Goal: Information Seeking & Learning: Learn about a topic

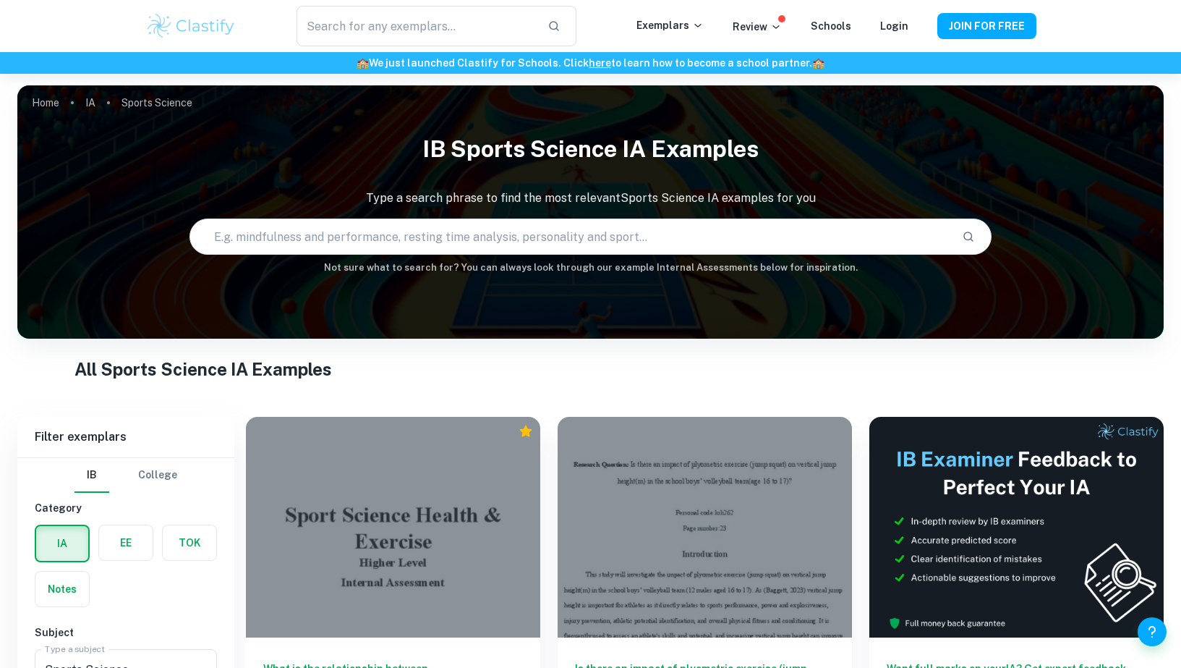
scroll to position [244, 0]
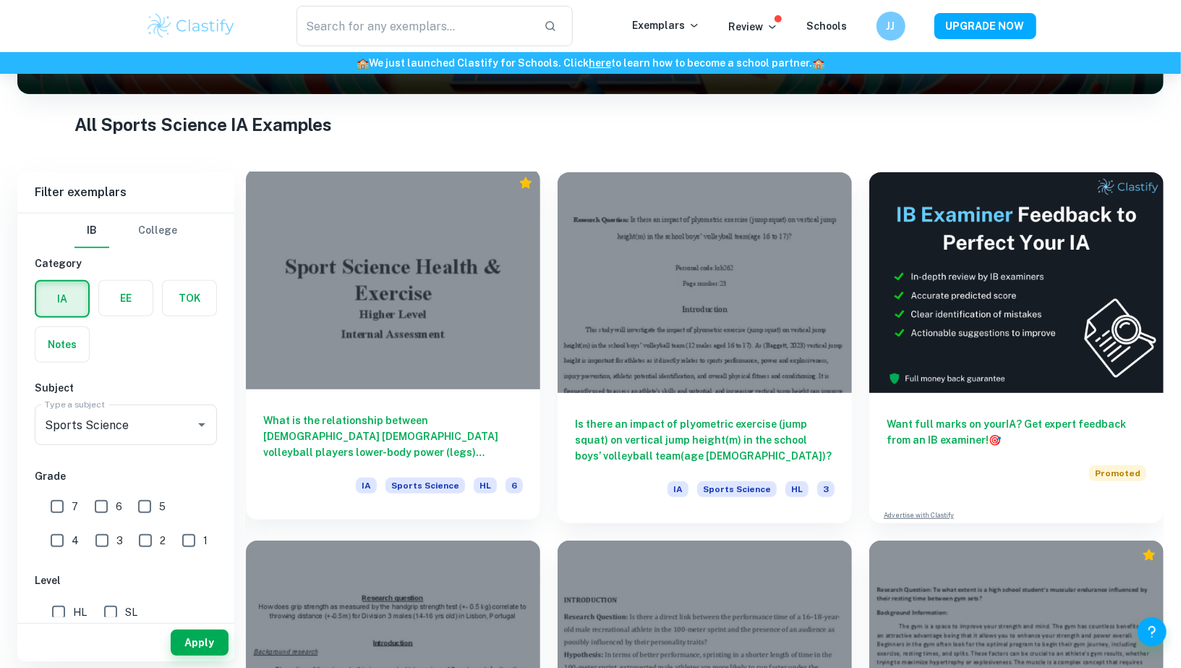
click at [350, 264] on div at bounding box center [393, 279] width 294 height 221
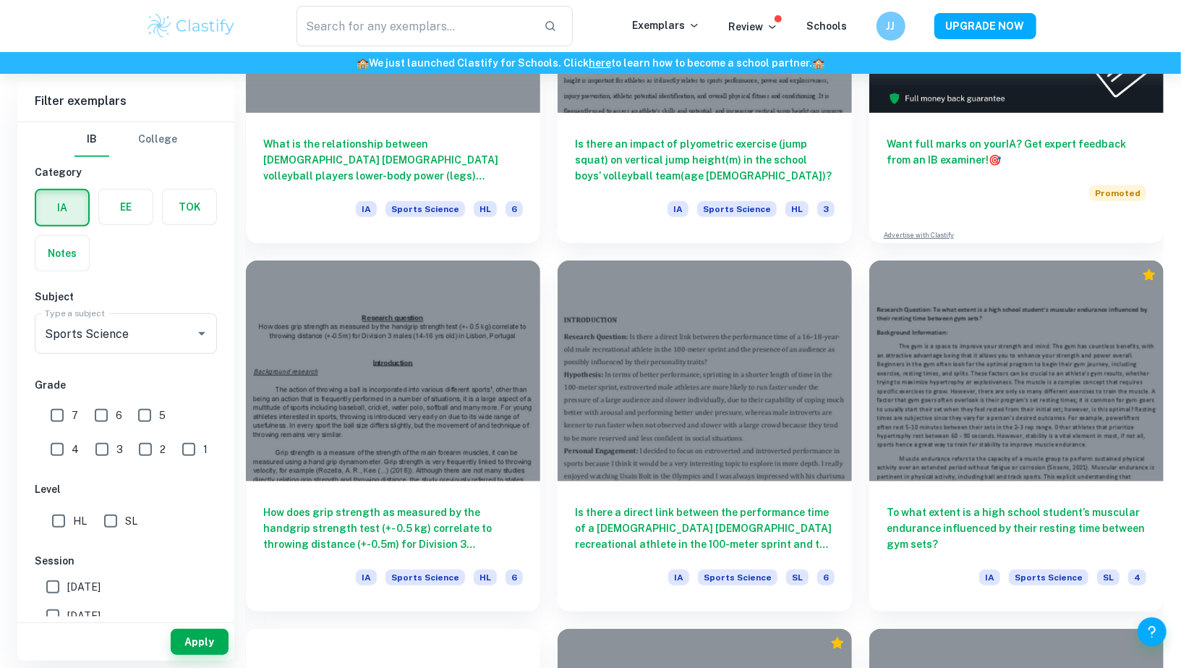
scroll to position [553, 0]
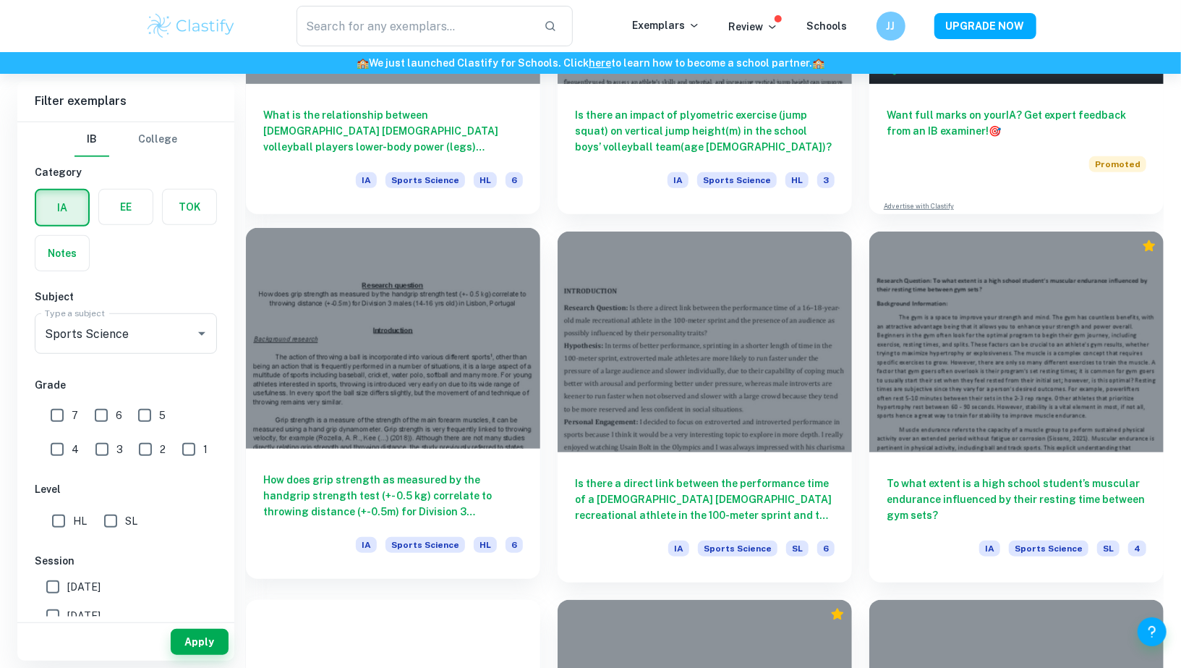
click at [350, 303] on div at bounding box center [393, 338] width 294 height 221
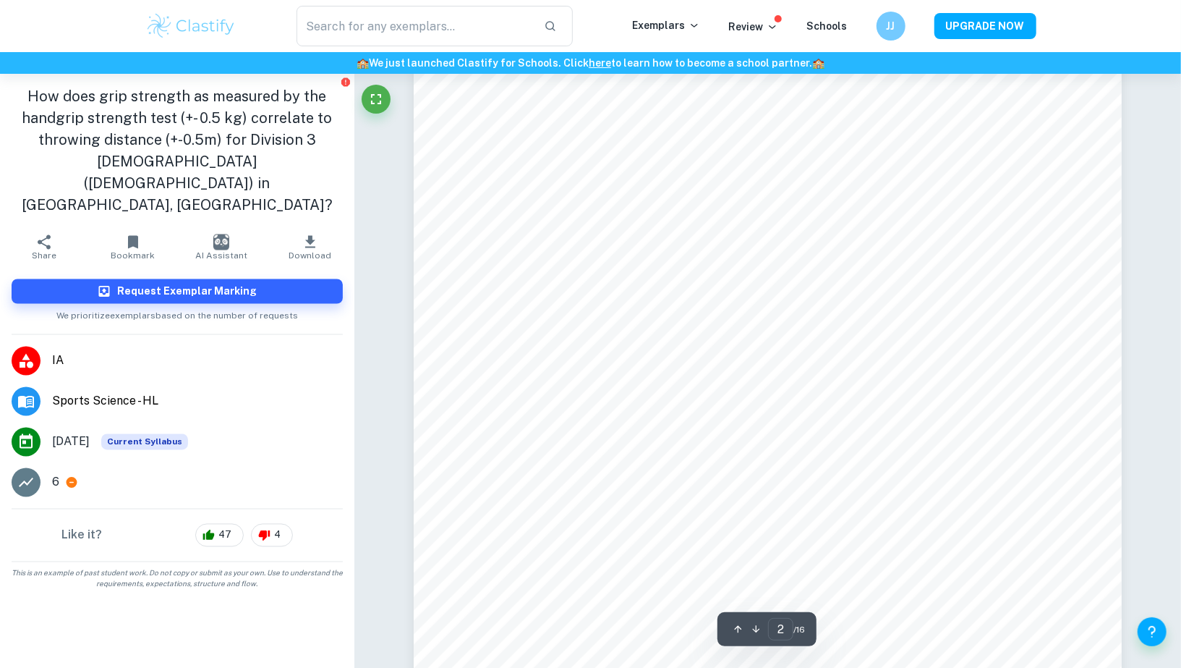
type input "3"
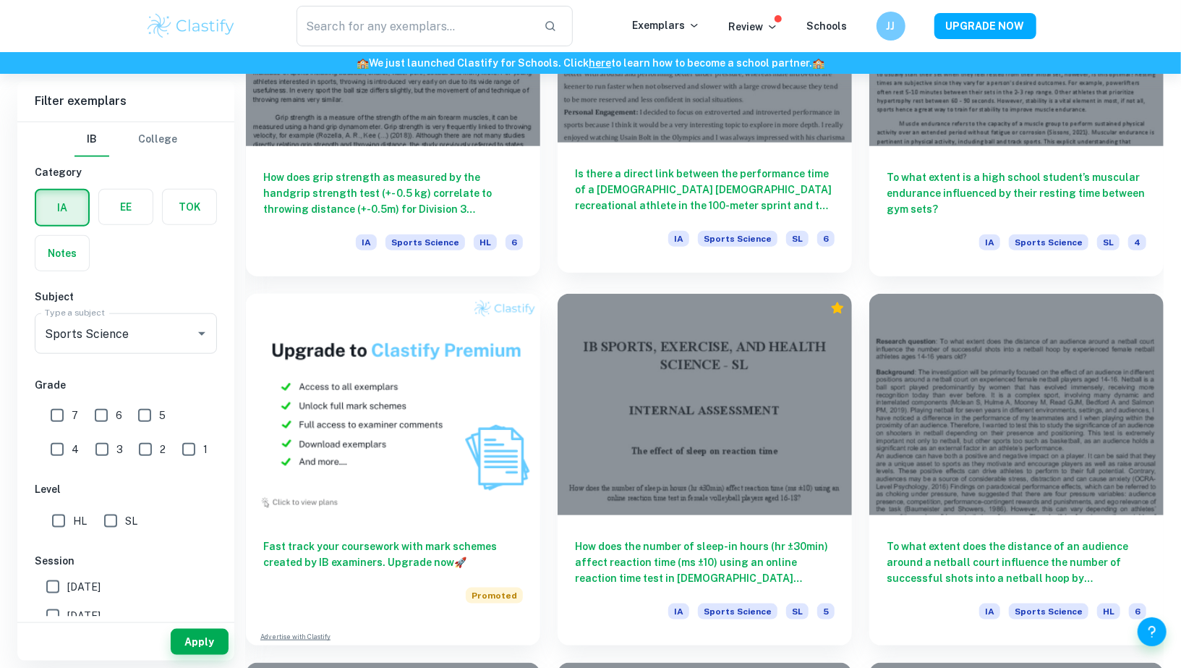
scroll to position [812, 0]
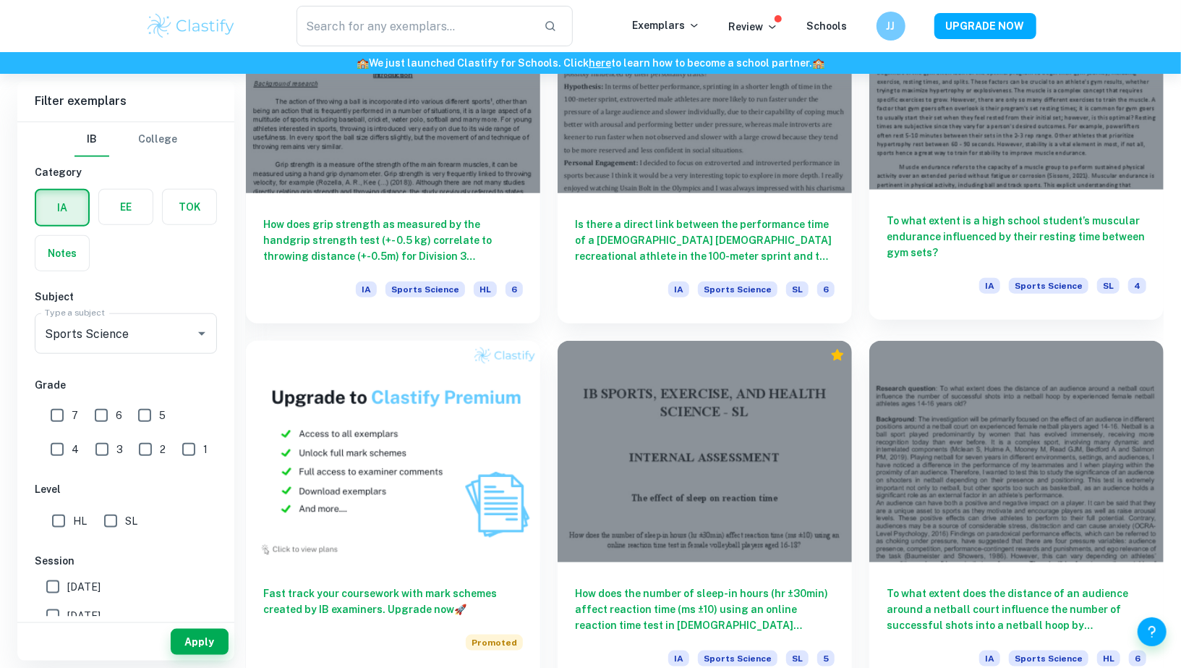
click at [980, 216] on h6 "To what extent is a high school student’s muscular endurance influenced by thei…" at bounding box center [1017, 237] width 260 height 48
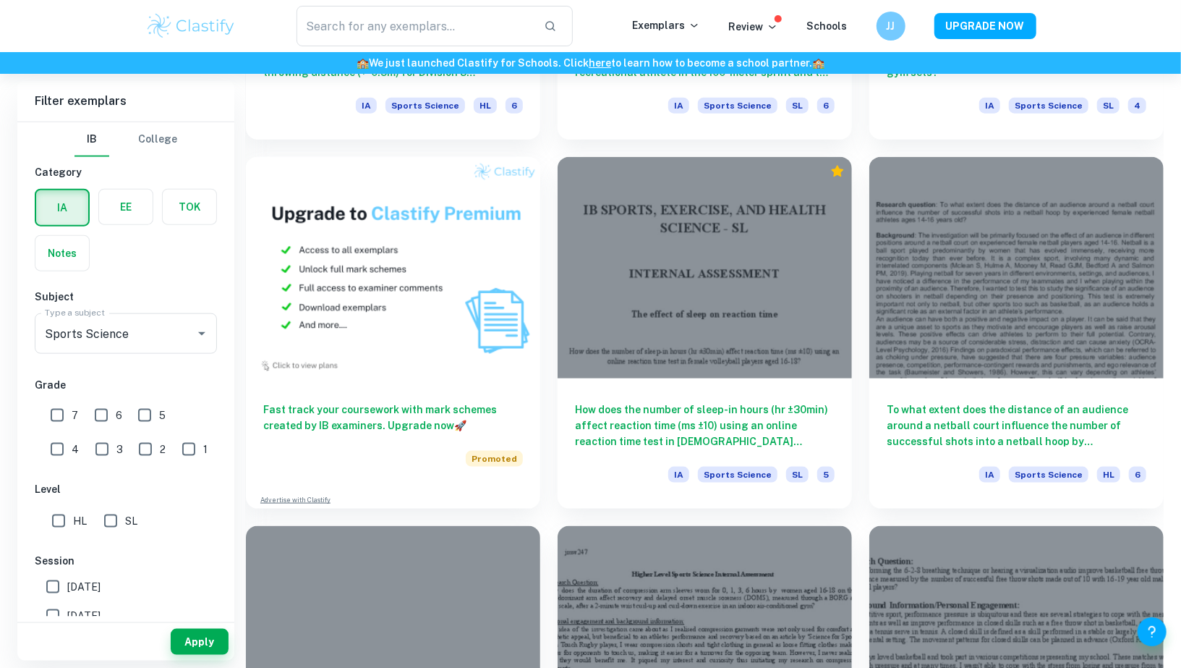
scroll to position [1001, 0]
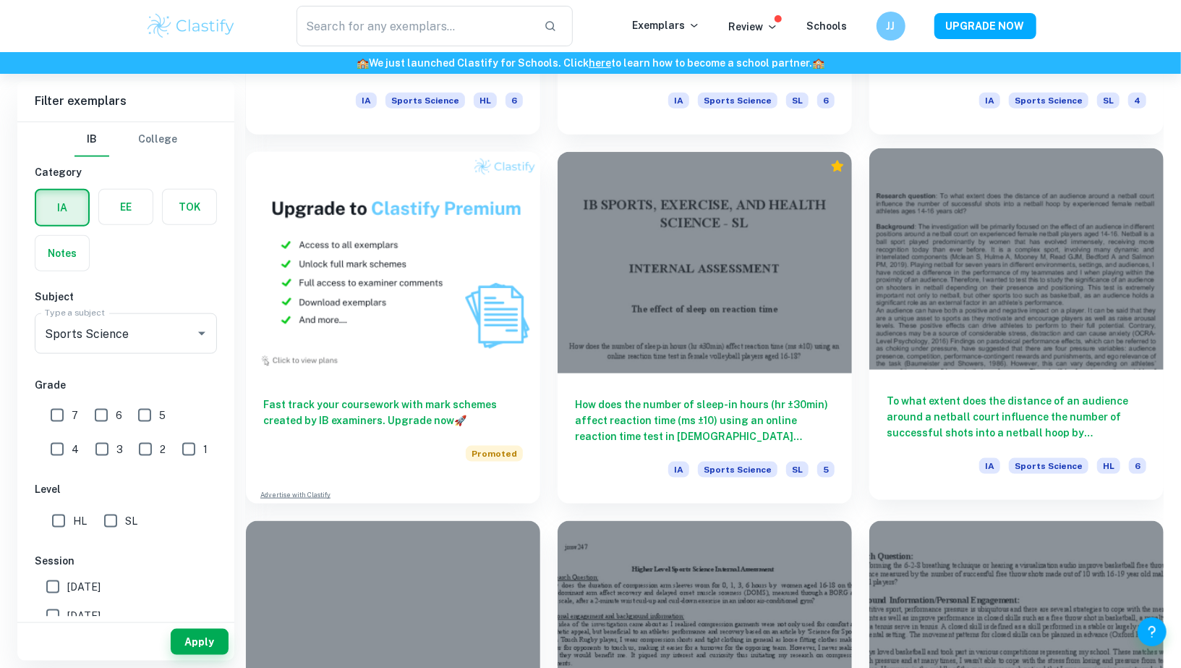
click at [952, 284] on div at bounding box center [1016, 258] width 294 height 221
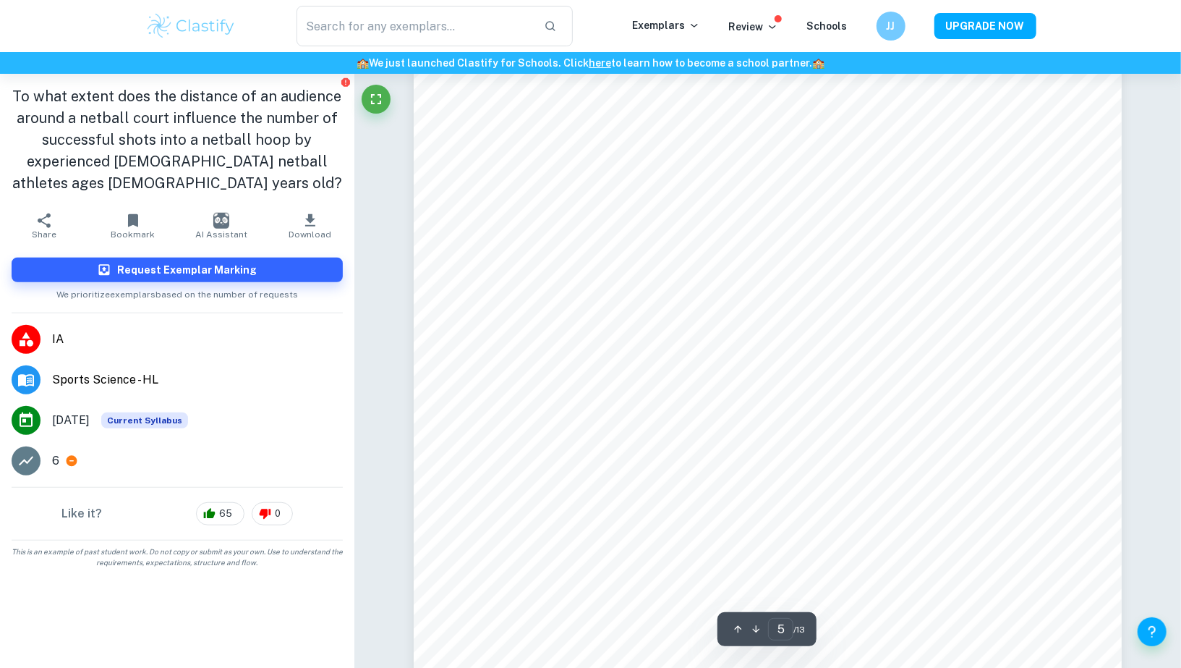
scroll to position [4342, 0]
type input "7"
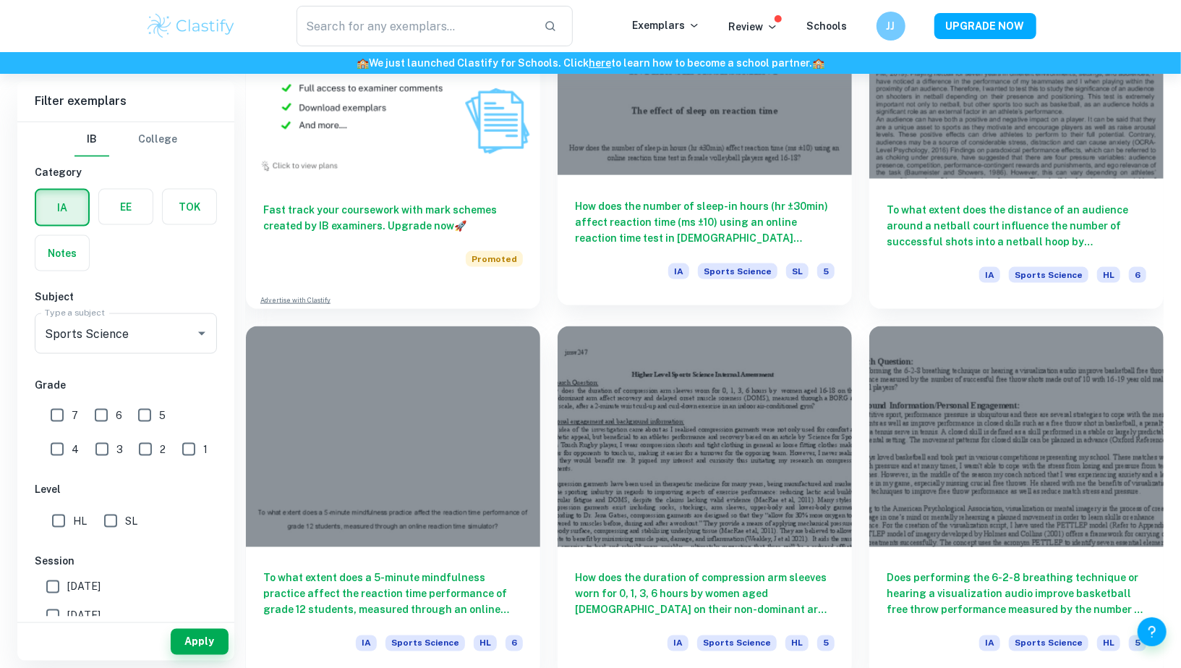
scroll to position [1327, 0]
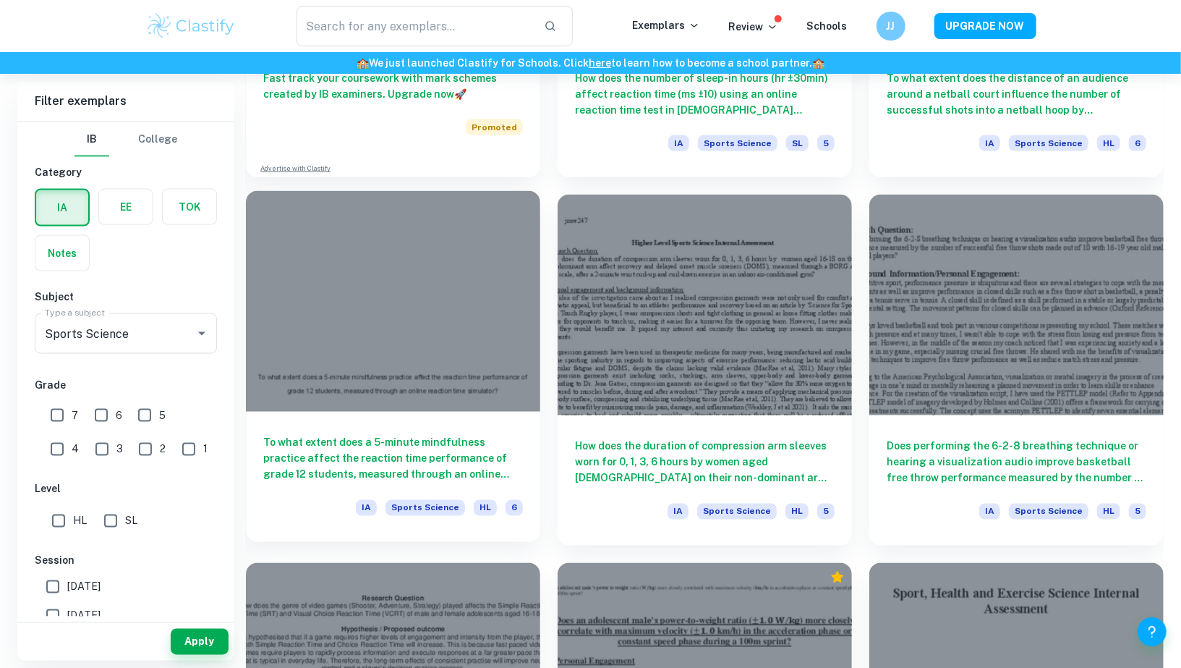
click at [405, 412] on div "To what extent does a 5-minute mindfulness practice affect the reaction time pe…" at bounding box center [393, 477] width 294 height 130
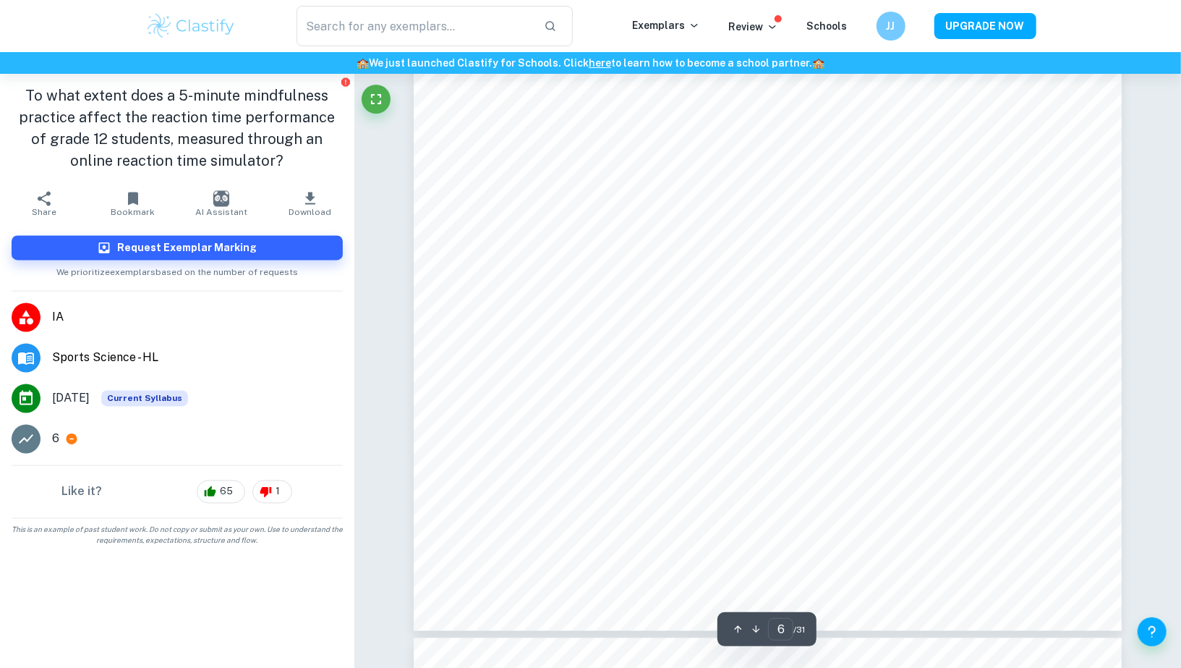
scroll to position [5662, 0]
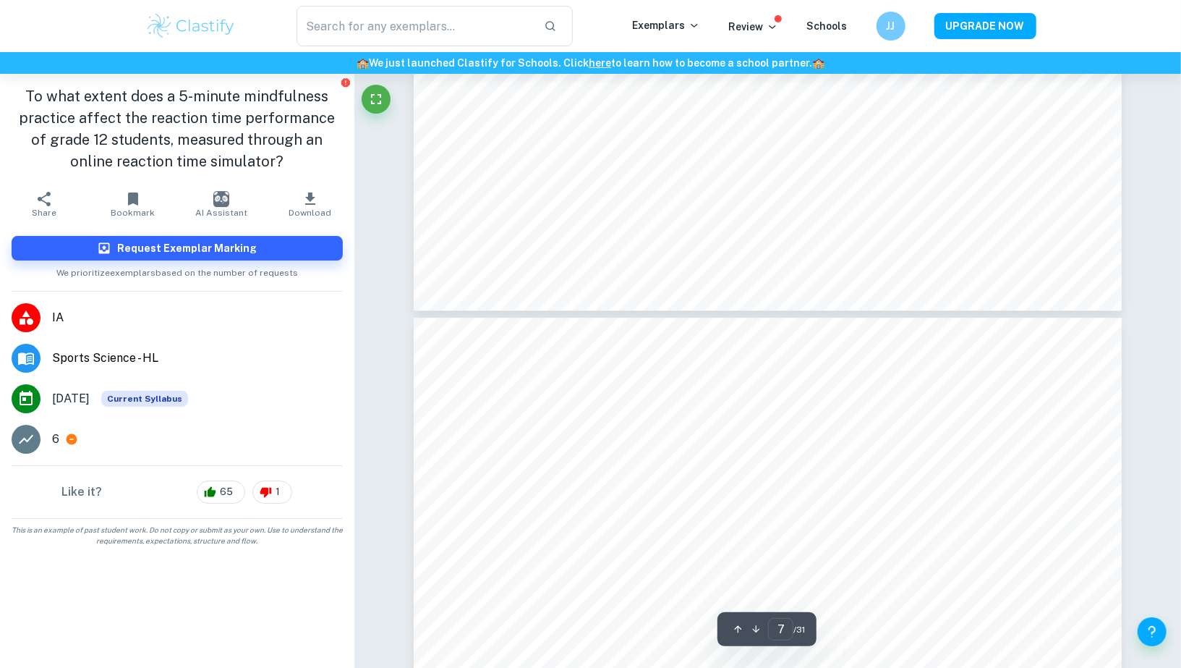
type input "8"
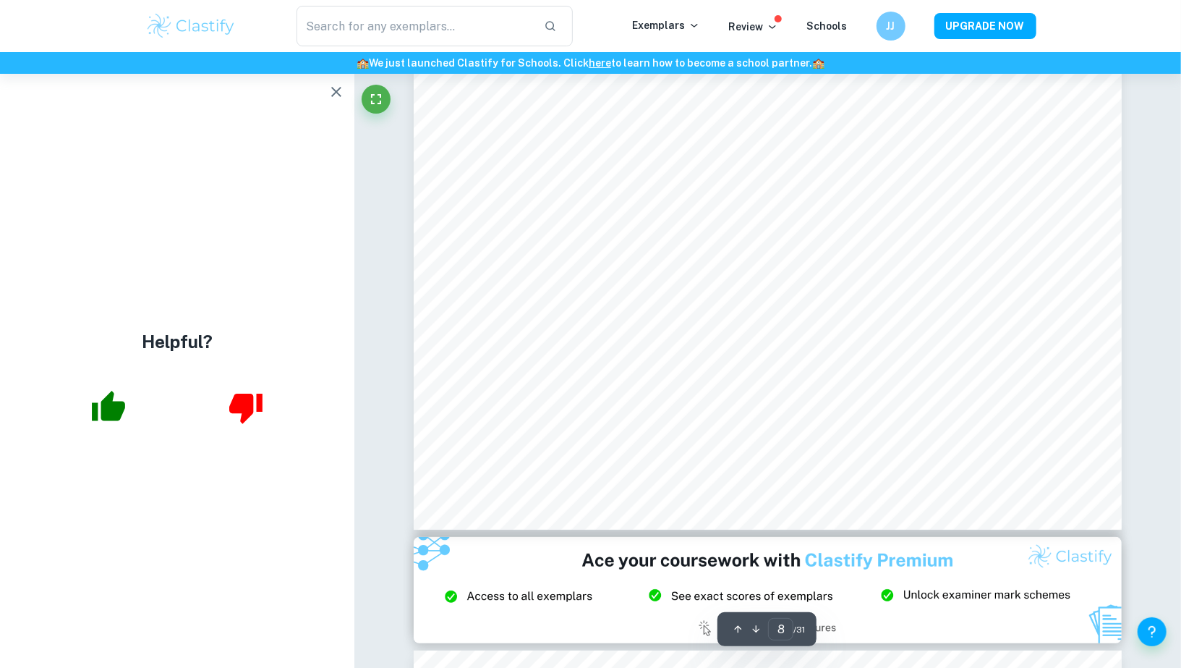
scroll to position [7126, 0]
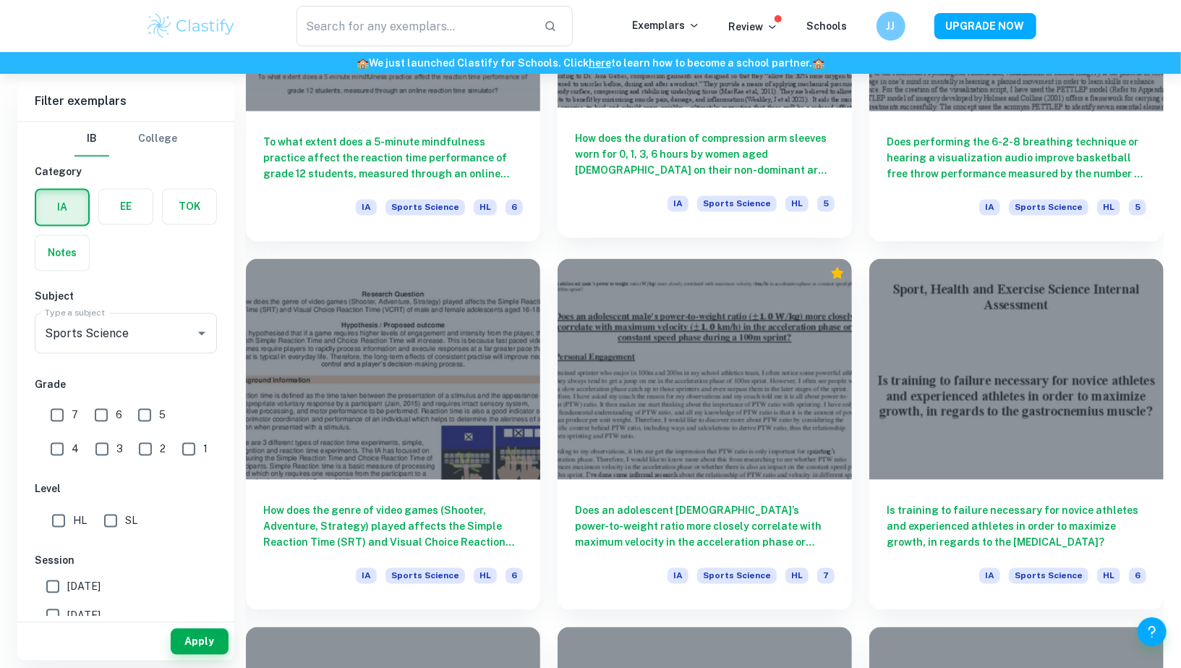
scroll to position [1632, 0]
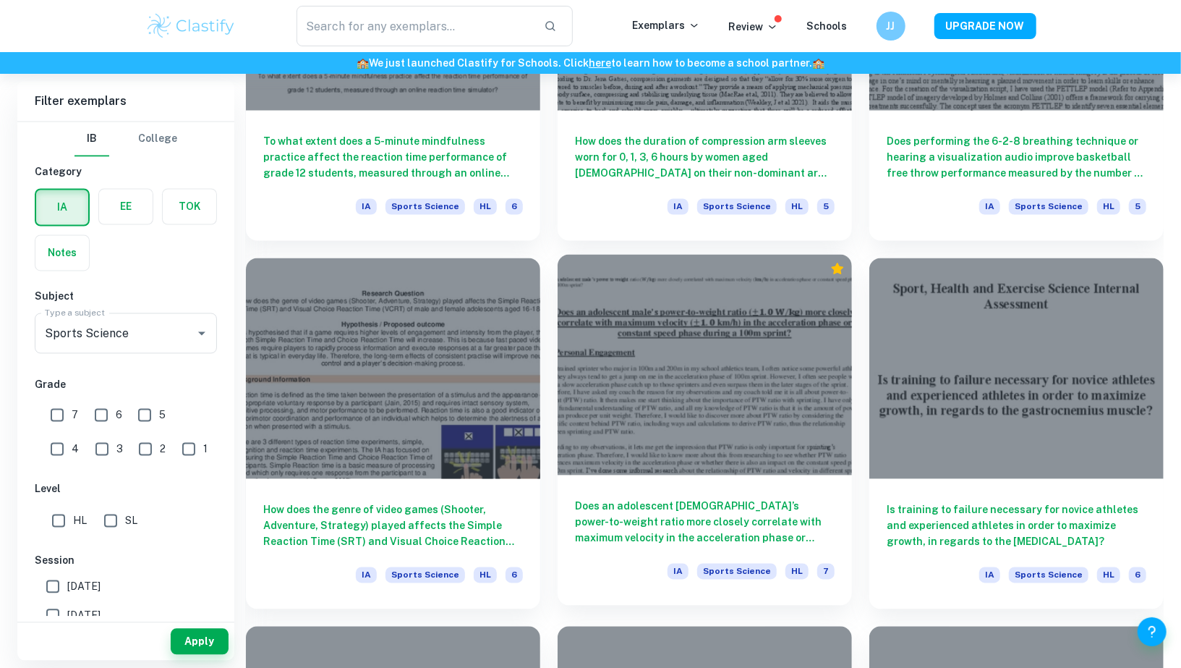
click at [670, 395] on div at bounding box center [705, 365] width 294 height 221
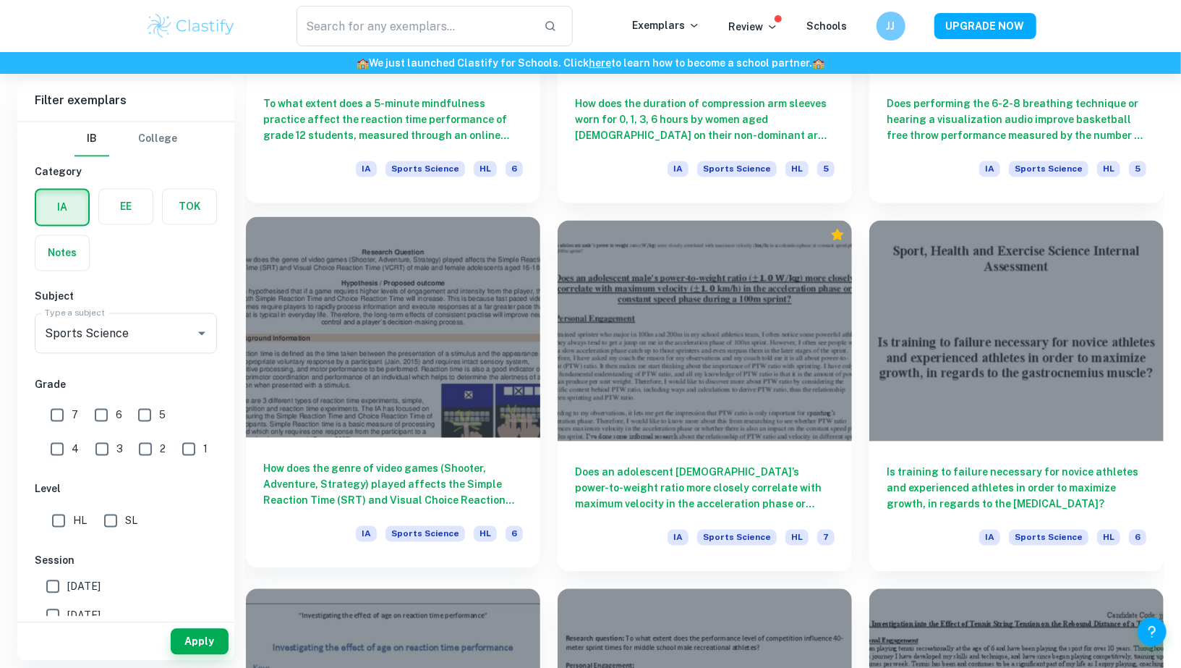
scroll to position [2004, 0]
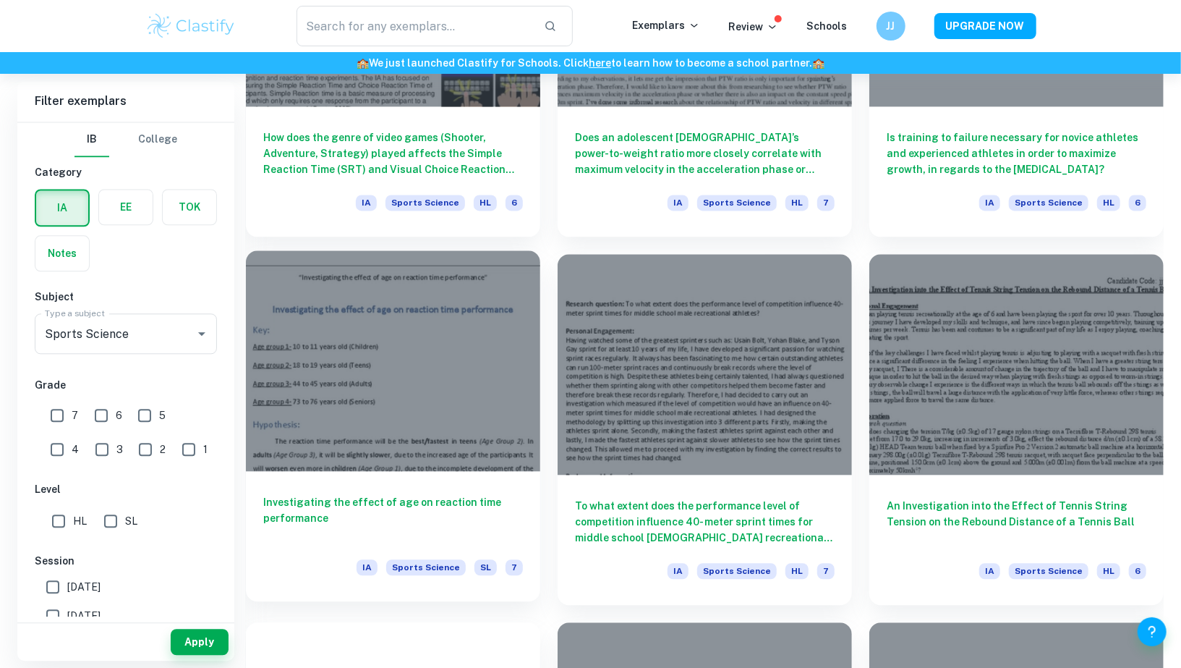
click at [409, 430] on div at bounding box center [393, 360] width 294 height 221
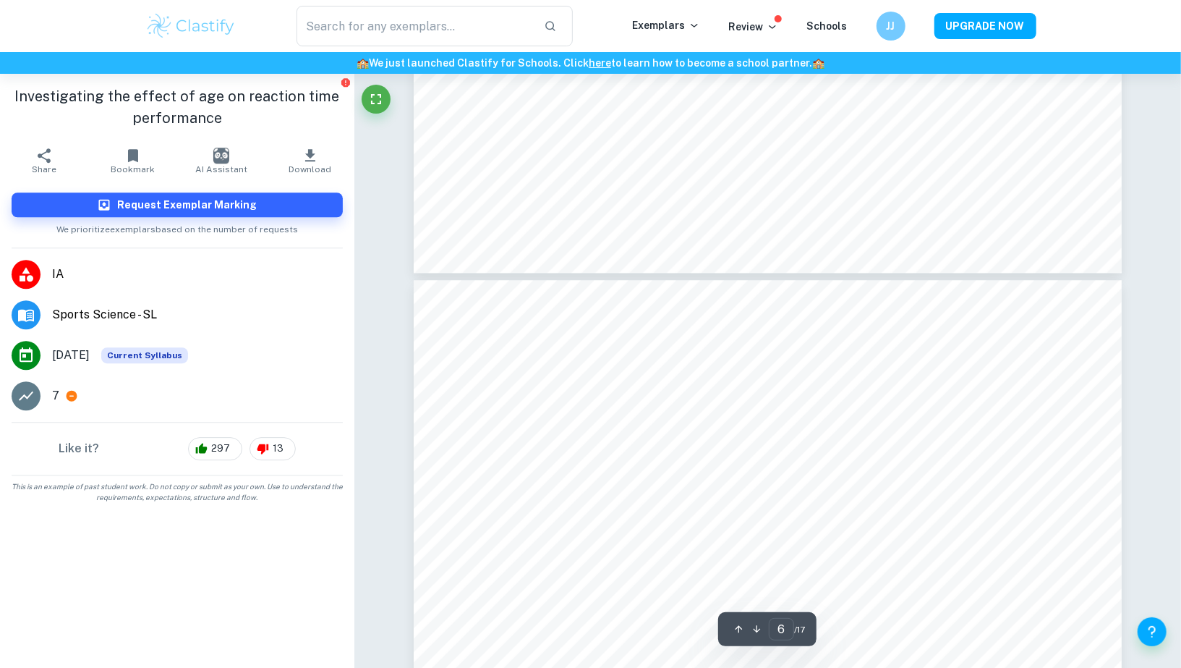
type input "7"
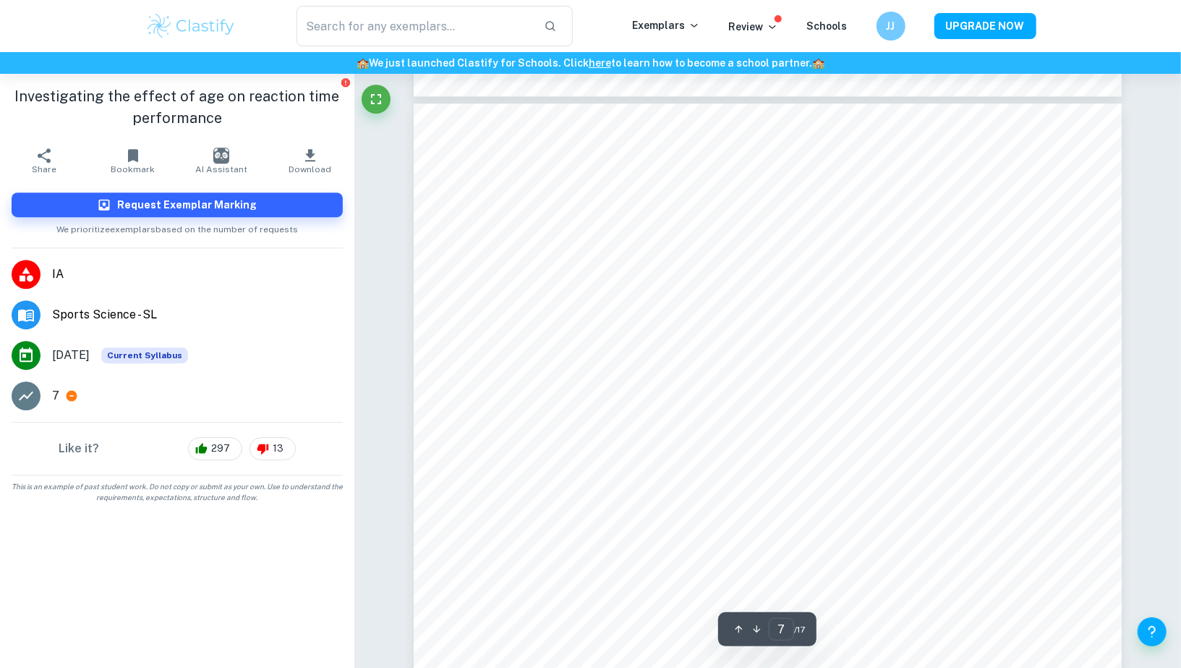
scroll to position [6267, 0]
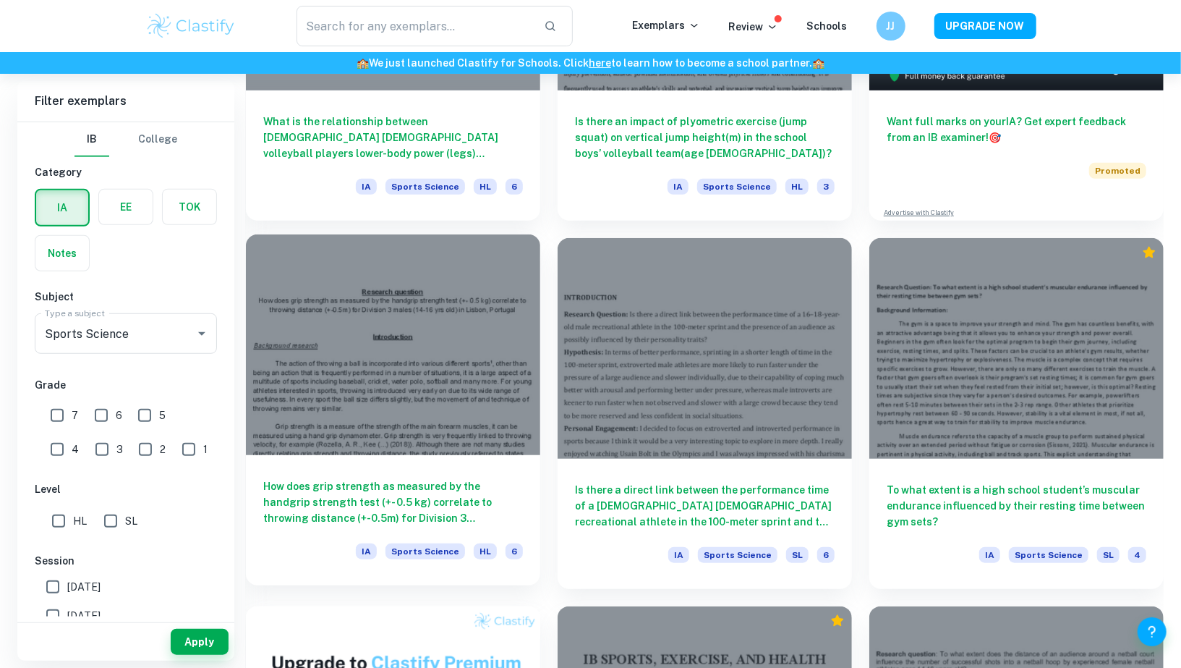
scroll to position [614, 0]
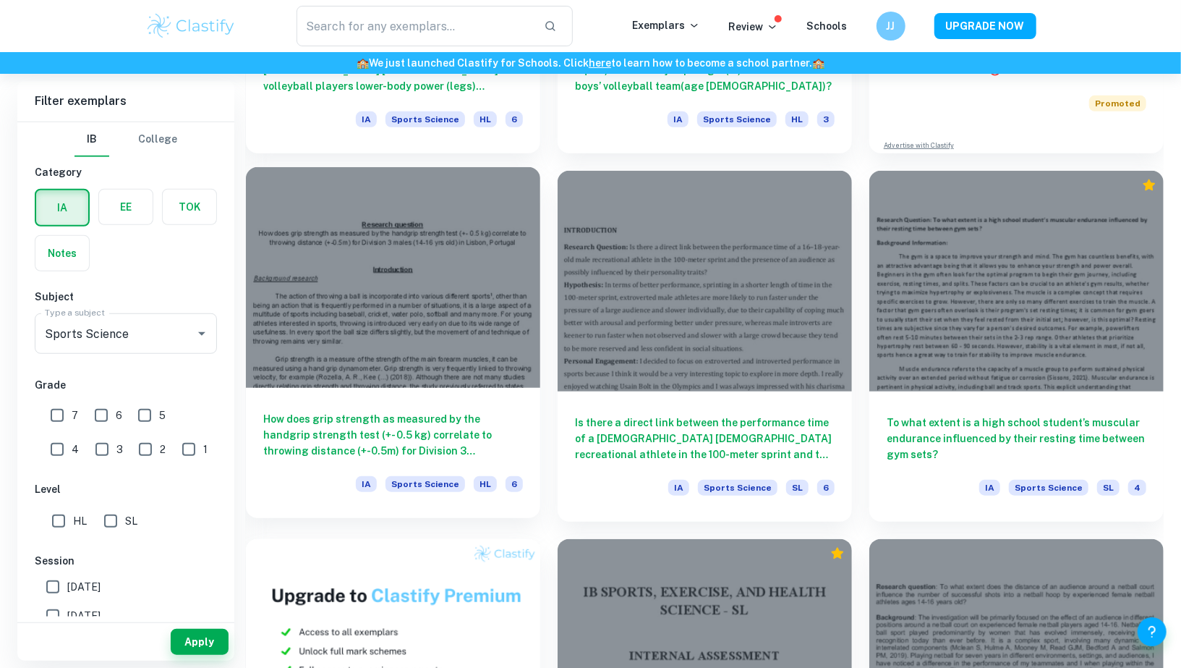
click at [463, 391] on div "How does grip strength as measured by the handgrip strength test (+- 0.5 kg) co…" at bounding box center [393, 453] width 294 height 130
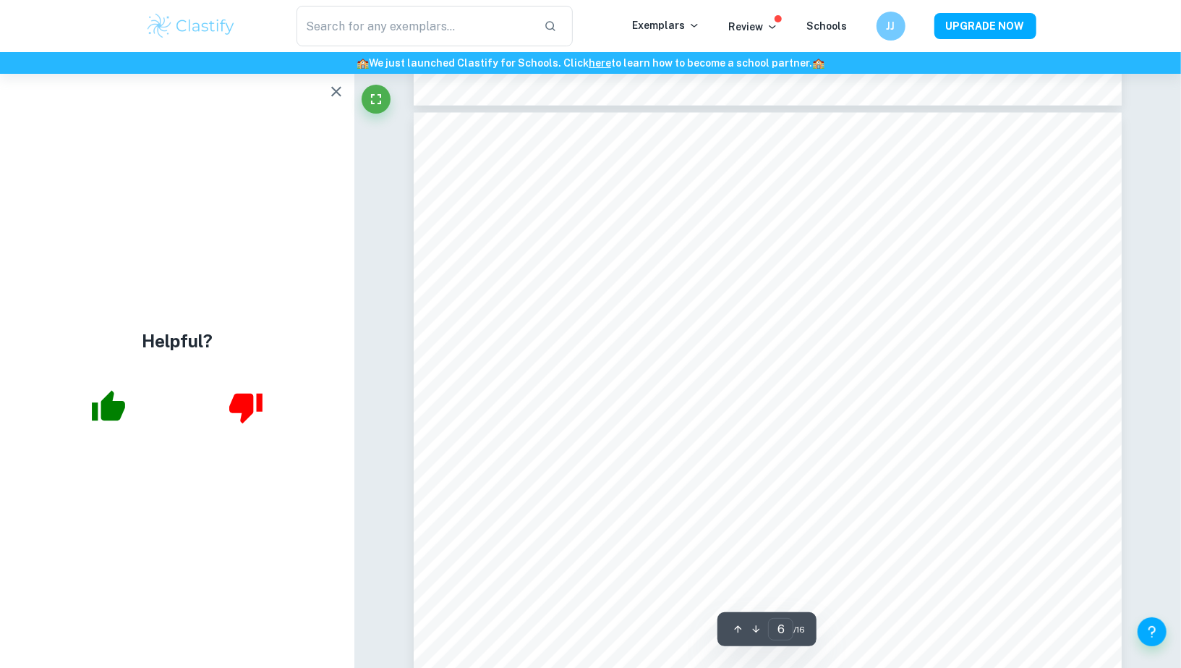
scroll to position [5194, 0]
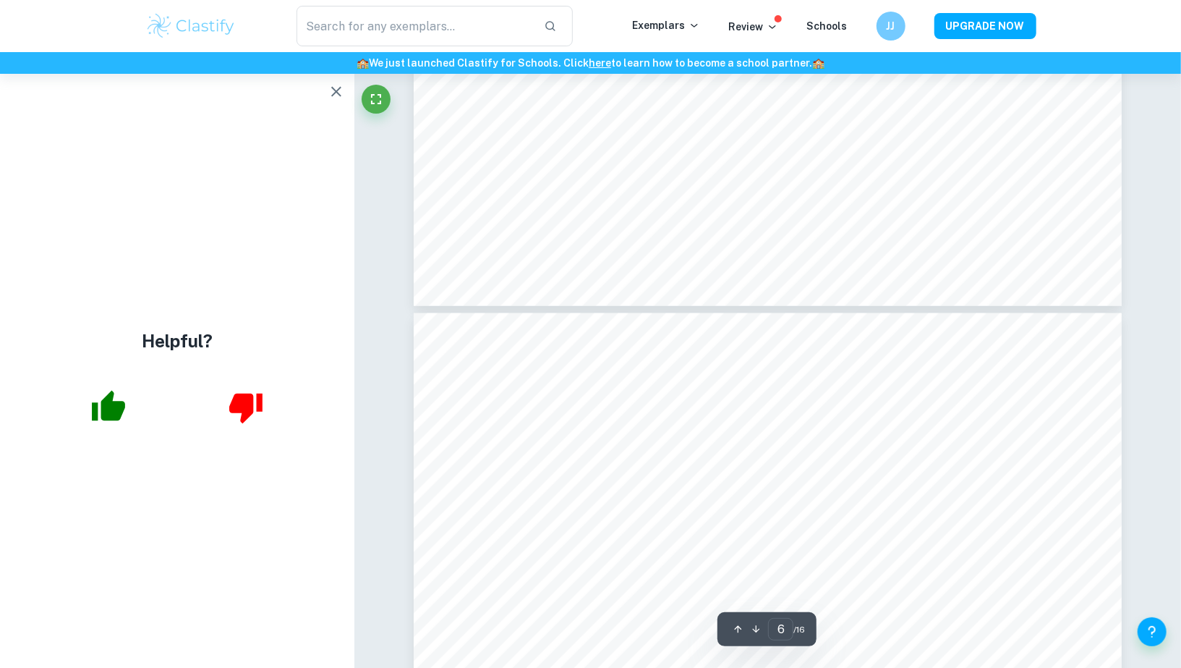
type input "5"
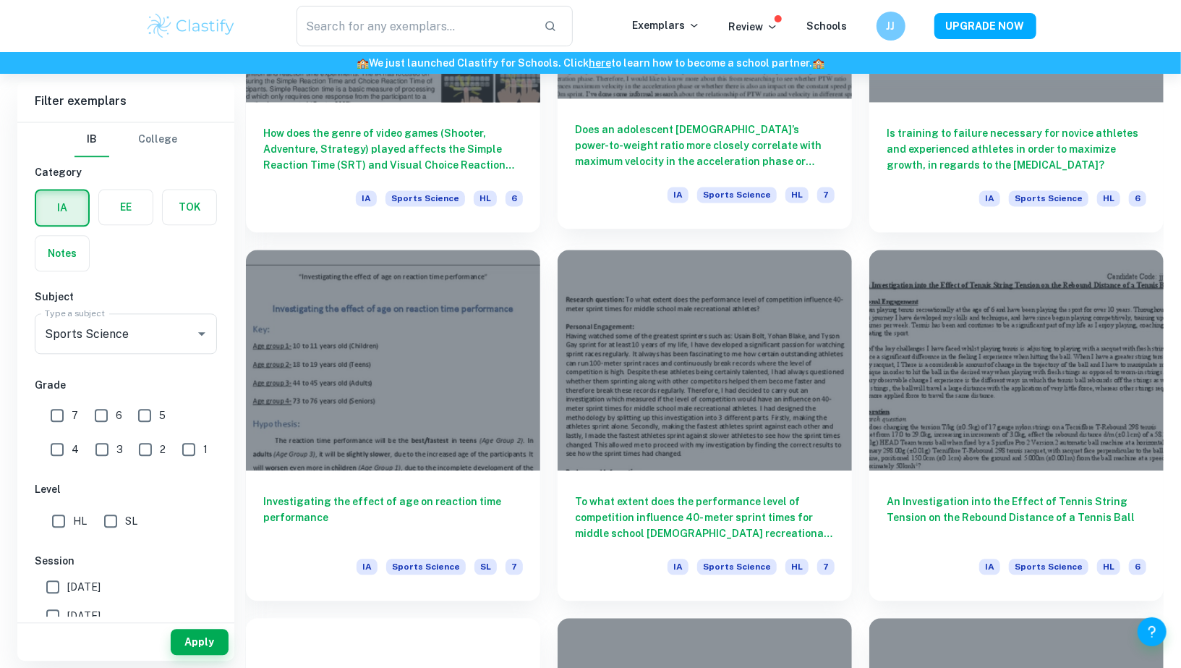
scroll to position [2011, 0]
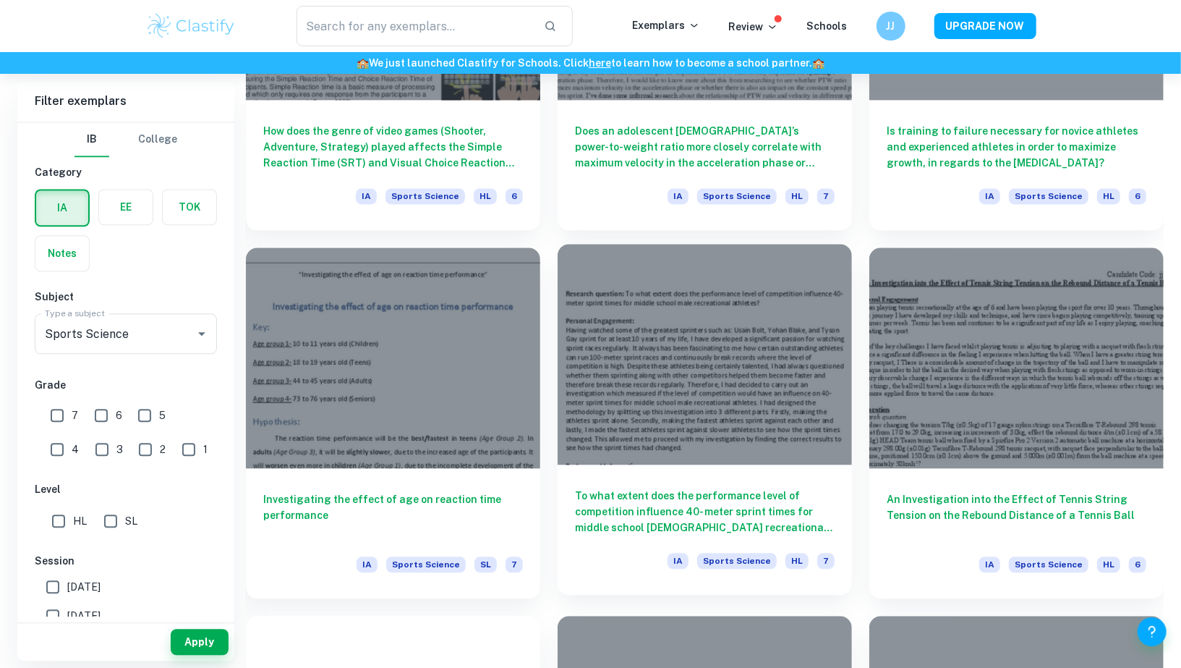
click at [790, 333] on div at bounding box center [705, 354] width 294 height 221
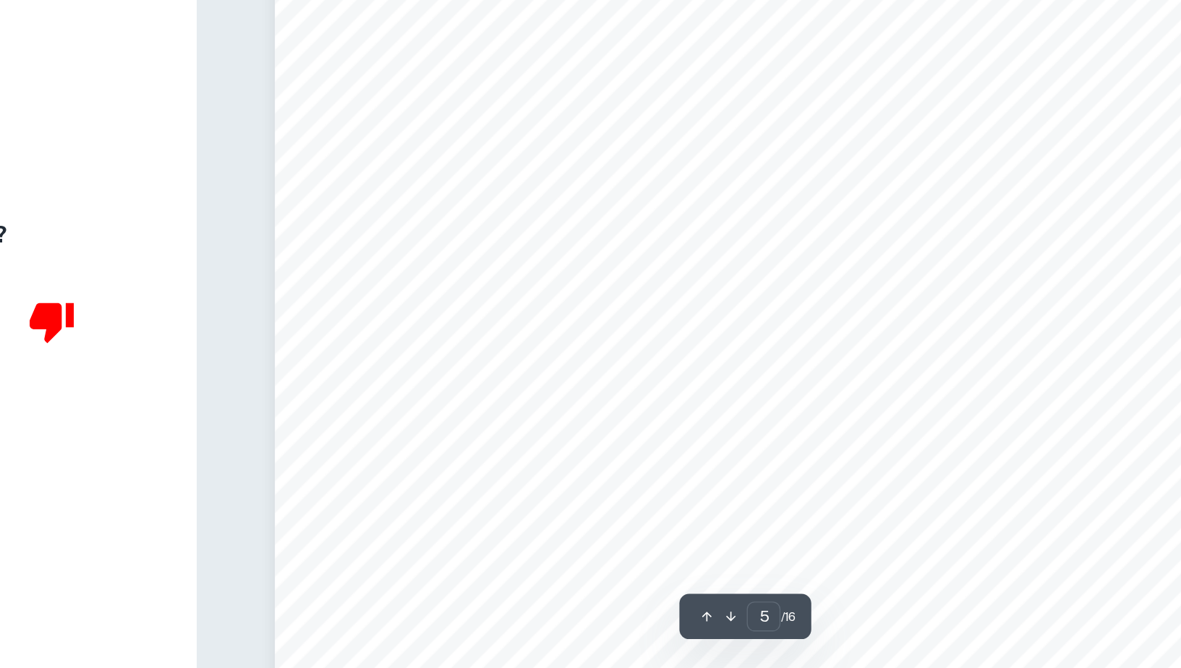
scroll to position [4439, 0]
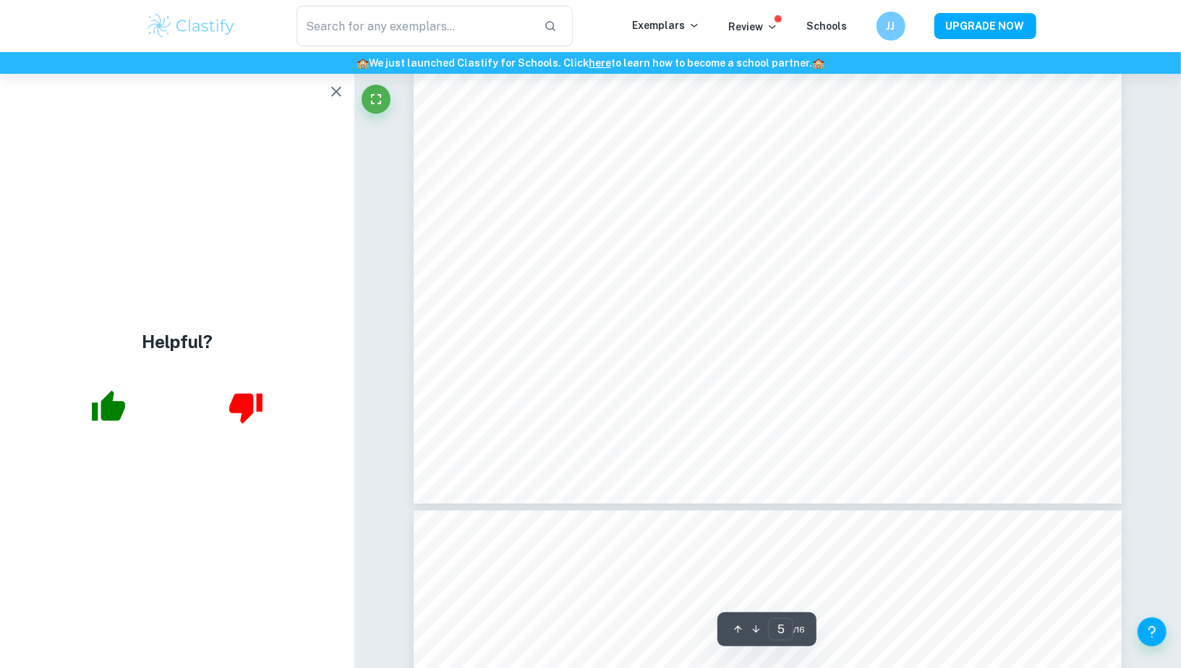
type input "6"
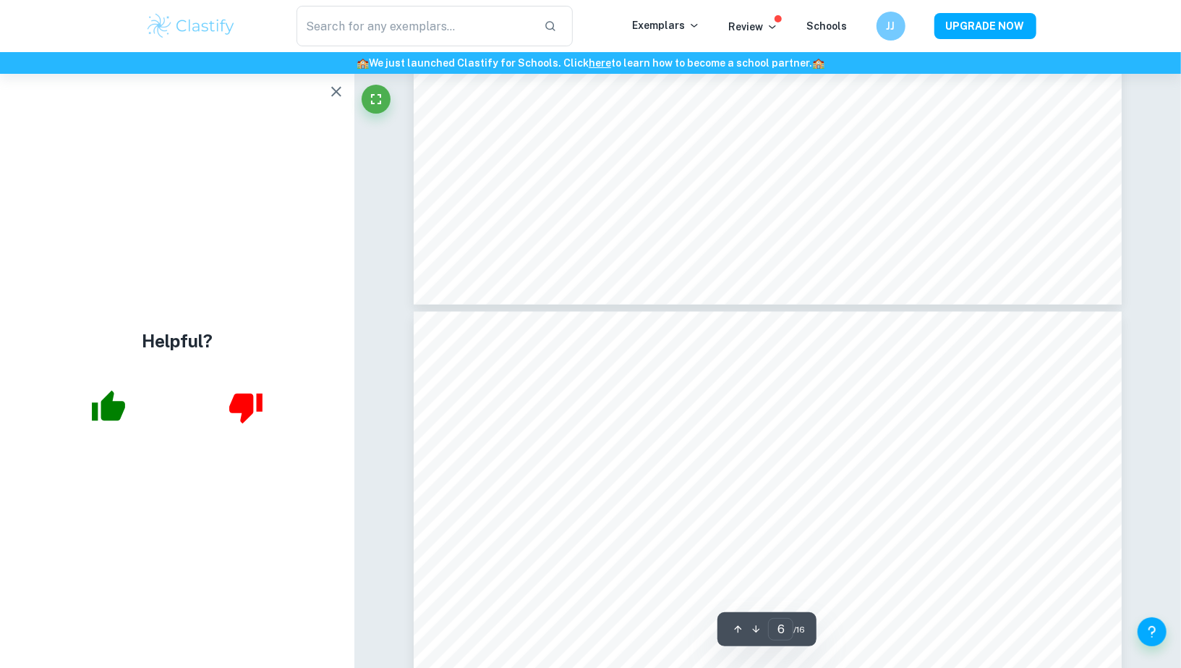
scroll to position [5240, 0]
